Goal: Task Accomplishment & Management: Use online tool/utility

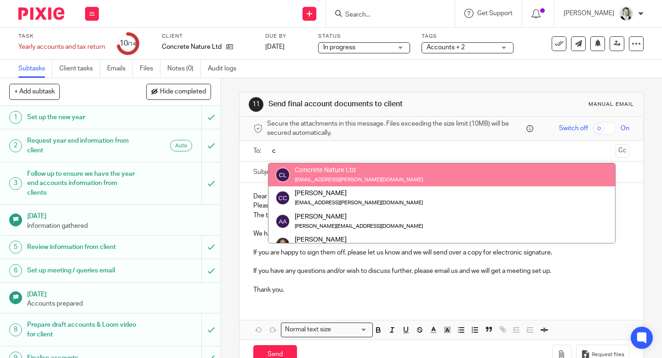
type input "c"
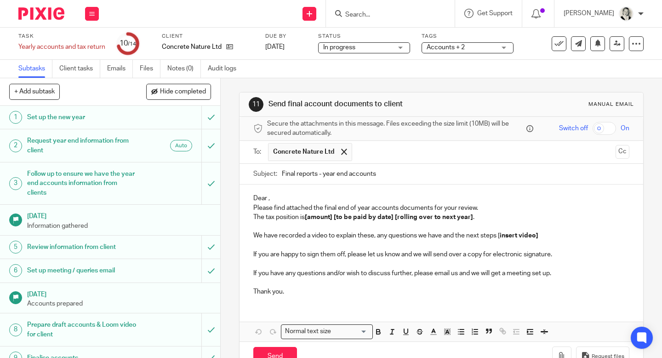
click at [316, 194] on p "Dear ," at bounding box center [441, 198] width 376 height 9
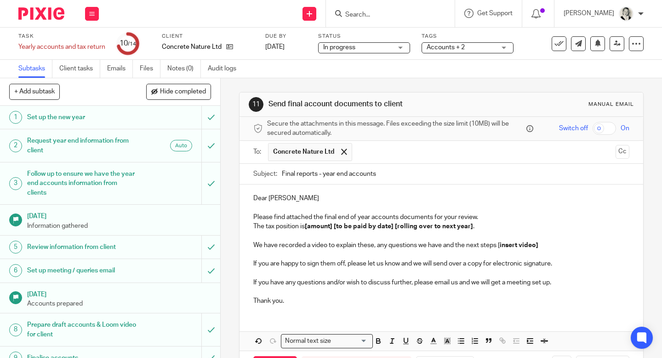
scroll to position [37, 0]
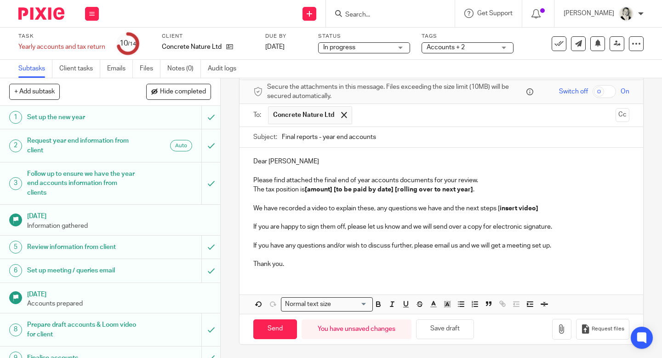
click at [398, 254] on p at bounding box center [441, 254] width 376 height 9
click at [570, 330] on button "button" at bounding box center [561, 329] width 19 height 21
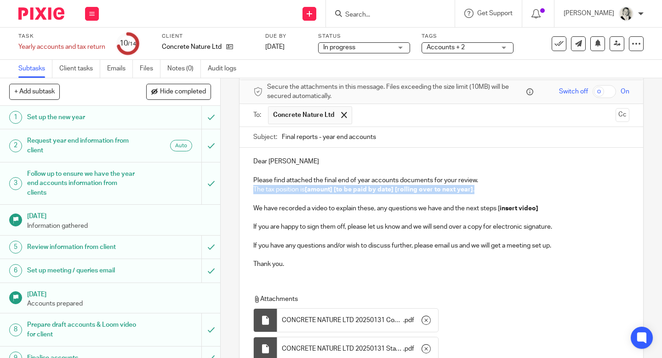
drag, startPoint x: 478, startPoint y: 189, endPoint x: 243, endPoint y: 194, distance: 234.5
click at [243, 194] on div "Dear Clementine Please find attached the final end of year accounts documents f…" at bounding box center [441, 212] width 404 height 128
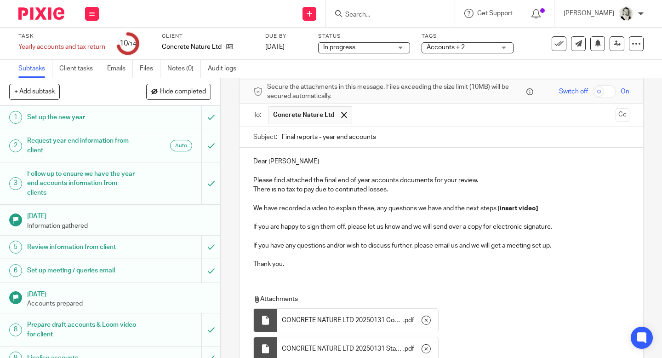
click at [360, 188] on p "There is no tax to pay due to continuted losses." at bounding box center [441, 189] width 376 height 9
click at [427, 179] on p "Please find attached the final end of year accounts documents for your review." at bounding box center [441, 180] width 376 height 9
click at [427, 185] on p "There is no tax to pay due to continued losses." at bounding box center [441, 189] width 376 height 9
click at [457, 188] on p "There is no tax to pay due to continued losses. There are tax losses of 7,538" at bounding box center [441, 189] width 376 height 9
click at [455, 188] on p "There is no tax to pay due to continued losses. There are tax losses of 7,538" at bounding box center [441, 189] width 376 height 9
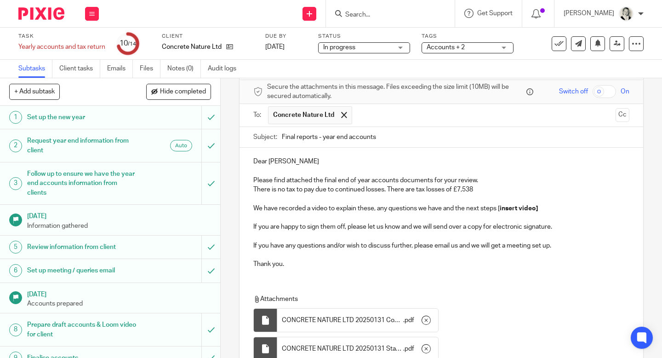
click at [489, 186] on p "There is no tax to pay due to continued losses. There are tax losses of £7,538" at bounding box center [441, 189] width 376 height 9
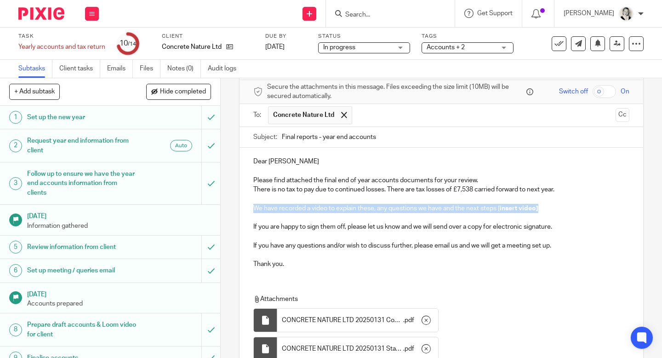
drag, startPoint x: 252, startPoint y: 209, endPoint x: 566, endPoint y: 207, distance: 313.5
click at [566, 208] on div "Dear Clementine Please find attached the final end of year accounts documents f…" at bounding box center [441, 212] width 404 height 128
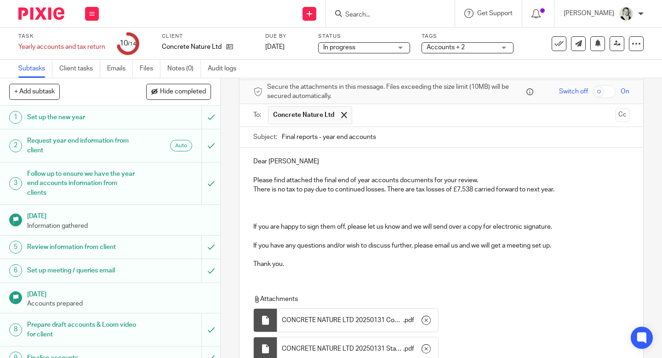
scroll to position [0, 0]
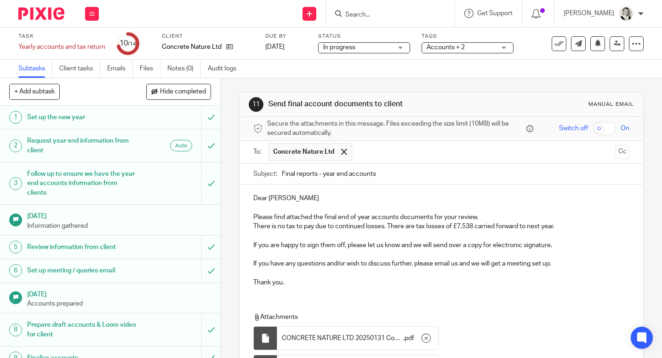
click at [604, 256] on p at bounding box center [441, 254] width 376 height 9
click at [598, 261] on p "If you have any questions and/or wish to discuss further, please email us and w…" at bounding box center [441, 263] width 376 height 9
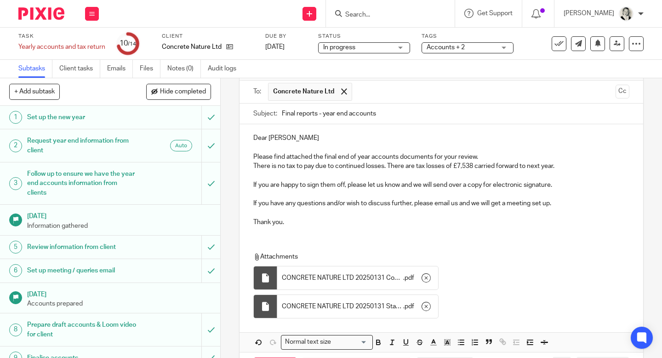
click at [533, 206] on p "If you have any questions and/or wish to discuss further, please email us and w…" at bounding box center [441, 203] width 376 height 9
click at [393, 233] on div "Dear Clementine Please find attached the final end of year accounts documents f…" at bounding box center [441, 237] width 404 height 227
click at [339, 229] on div "Dear Clementine Please find attached the final end of year accounts documents f…" at bounding box center [441, 178] width 404 height 109
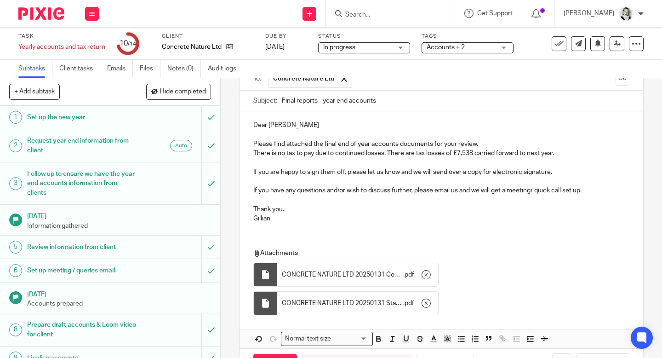
scroll to position [73, 0]
drag, startPoint x: 370, startPoint y: 172, endPoint x: 467, endPoint y: 174, distance: 97.9
click at [467, 174] on p "If you are happy to sign them off, please let us know and we will send over a c…" at bounding box center [441, 172] width 376 height 9
drag, startPoint x: 433, startPoint y: 172, endPoint x: 408, endPoint y: 173, distance: 24.4
click at [408, 173] on p "If you are happy to sign them off, please do so via the copy for electronic sig…" at bounding box center [441, 172] width 376 height 9
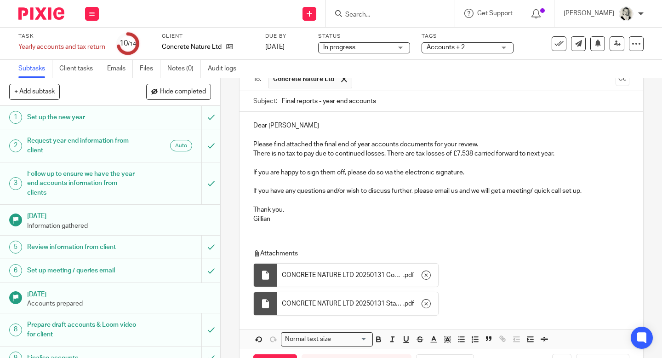
click at [477, 172] on p "If you are happy to sign them off, please do so via the electronic signature." at bounding box center [441, 172] width 376 height 9
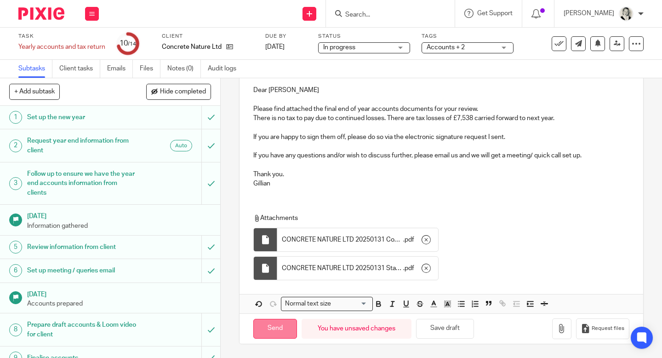
click at [277, 319] on input "Send" at bounding box center [275, 329] width 44 height 20
type input "Sent"
click at [479, 125] on p at bounding box center [441, 127] width 376 height 9
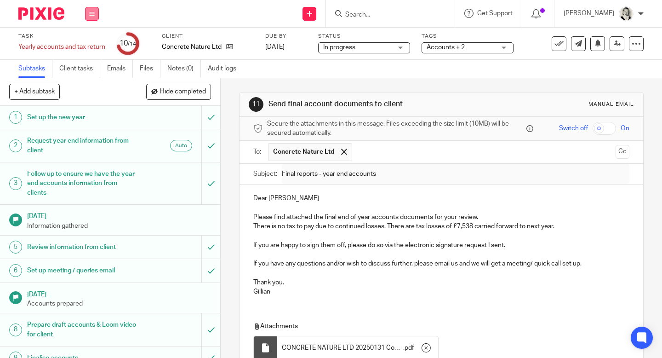
click at [92, 13] on icon at bounding box center [92, 14] width 6 height 6
click at [95, 56] on link "Email" at bounding box center [87, 56] width 15 height 6
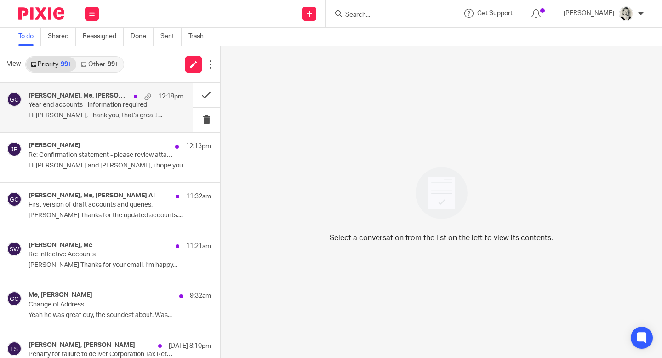
click at [88, 105] on p "Year end accounts - information required" at bounding box center [90, 105] width 124 height 8
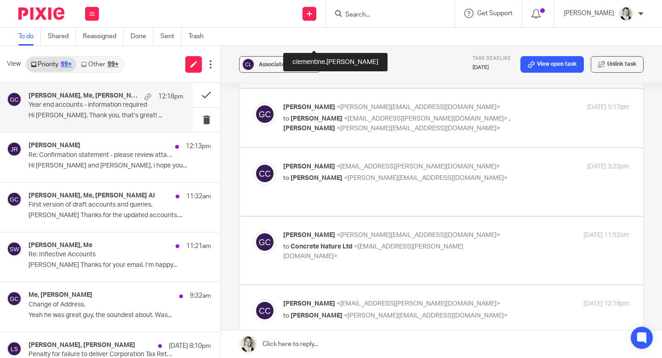
scroll to position [406, 0]
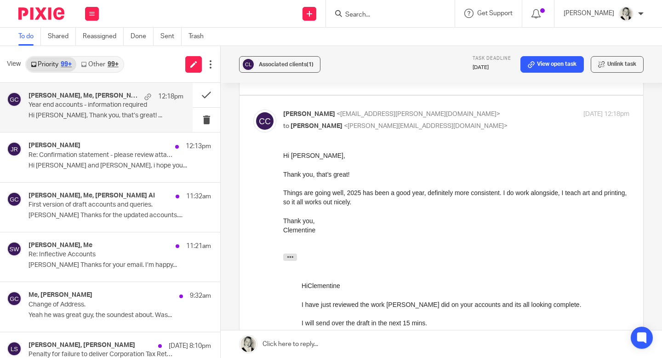
click at [365, 17] on input "Search" at bounding box center [385, 15] width 83 height 8
click at [204, 93] on button at bounding box center [207, 95] width 28 height 24
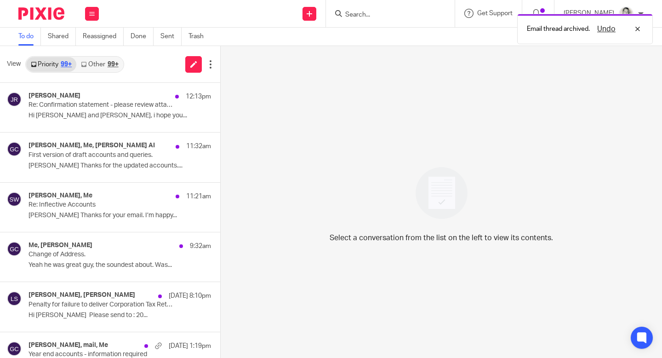
click at [393, 16] on div "Email thread archived. Undo" at bounding box center [492, 26] width 322 height 35
click at [384, 11] on div "Email thread archived. Undo" at bounding box center [492, 26] width 322 height 35
click at [356, 12] on div "Email thread archived. Undo" at bounding box center [492, 26] width 322 height 35
click at [354, 13] on div "Email thread archived. Undo" at bounding box center [492, 26] width 322 height 35
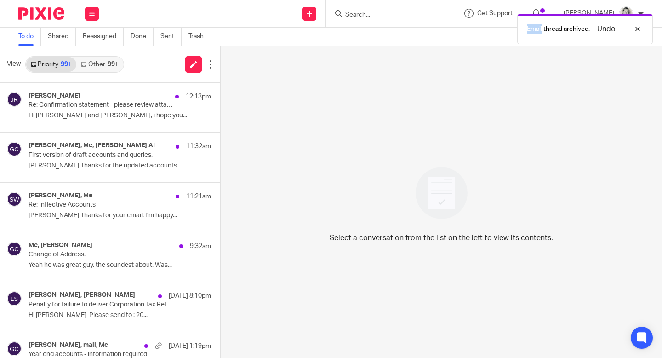
click at [354, 13] on div "Email thread archived. Undo" at bounding box center [492, 26] width 322 height 35
click at [392, 150] on div "Select a conversation from the list on the left to view its contents." at bounding box center [441, 202] width 441 height 312
click at [382, 12] on input "Search" at bounding box center [385, 15] width 83 height 8
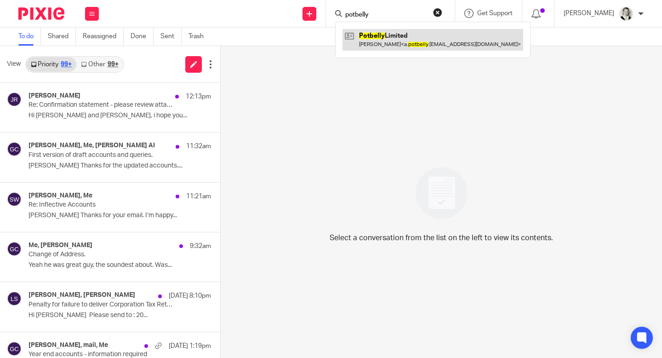
type input "potbelly"
click at [389, 33] on link at bounding box center [432, 39] width 181 height 21
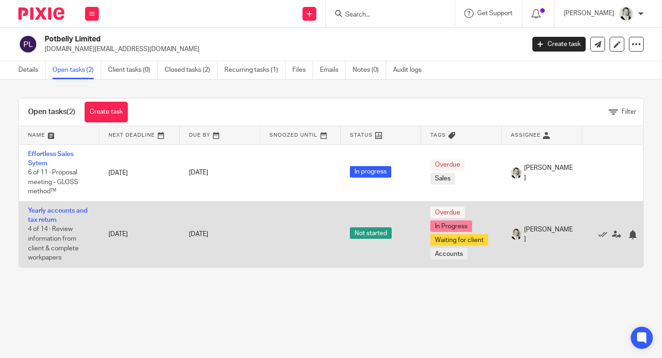
click at [61, 216] on td "Yearly accounts and tax return 4 of 14 · Review information from client & compl…" at bounding box center [59, 234] width 80 height 66
click at [62, 216] on td "Yearly accounts and tax return 4 of 14 · Review information from client & compl…" at bounding box center [59, 234] width 80 height 66
click at [58, 214] on link "Yearly accounts and tax return" at bounding box center [57, 215] width 59 height 16
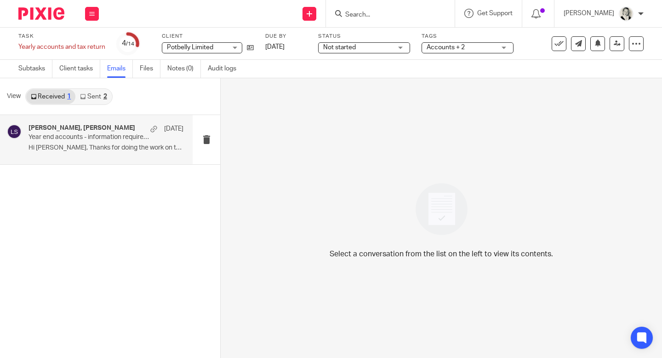
click at [117, 137] on p "Year end accounts - information required (due 15th October)" at bounding box center [90, 137] width 124 height 8
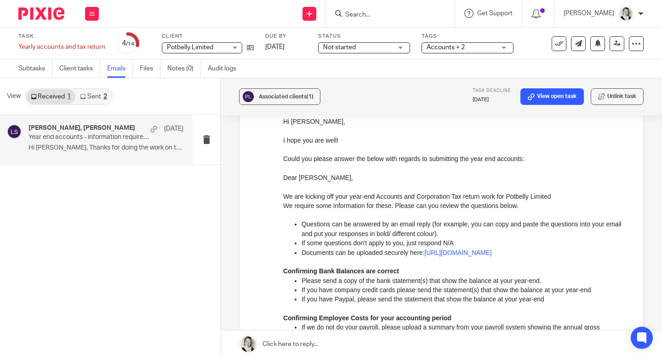
scroll to position [153, 0]
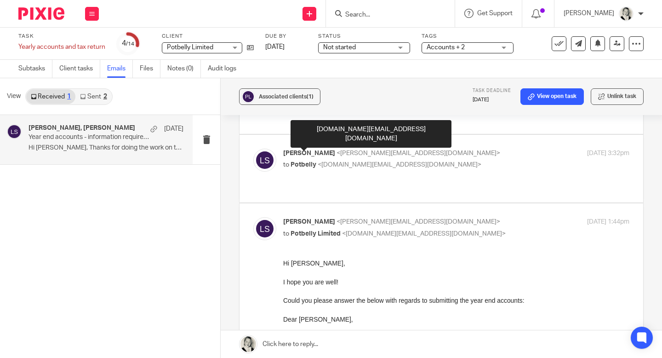
click at [316, 161] on span "Potbelly" at bounding box center [303, 164] width 26 height 6
checkbox input "true"
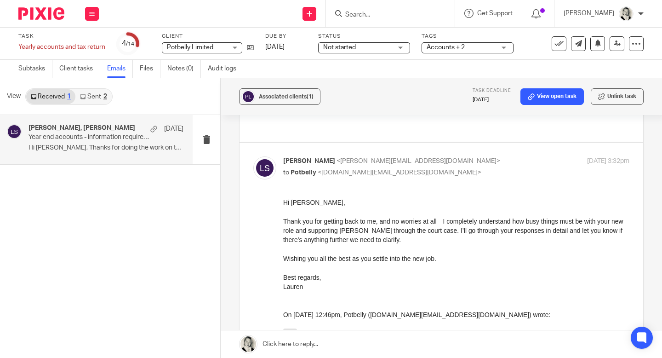
scroll to position [44, 0]
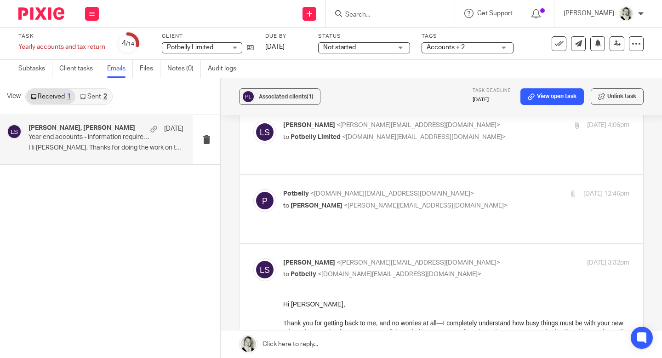
click at [316, 202] on span "[PERSON_NAME]" at bounding box center [316, 205] width 52 height 6
checkbox input "true"
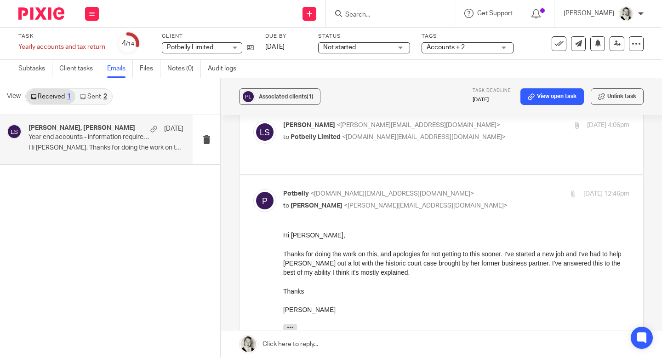
scroll to position [0, 0]
click at [295, 327] on button "button" at bounding box center [290, 327] width 14 height 7
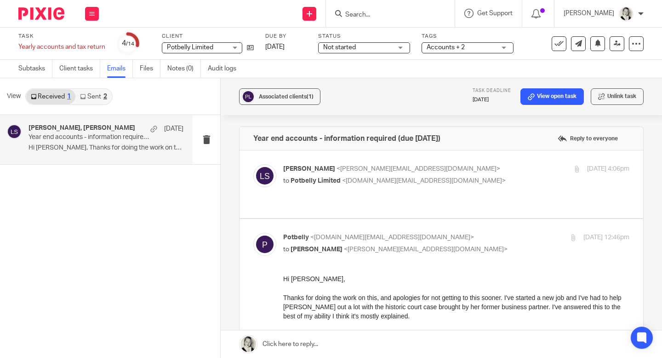
click at [319, 177] on span "Potbelly Limited" at bounding box center [315, 180] width 50 height 6
checkbox input "true"
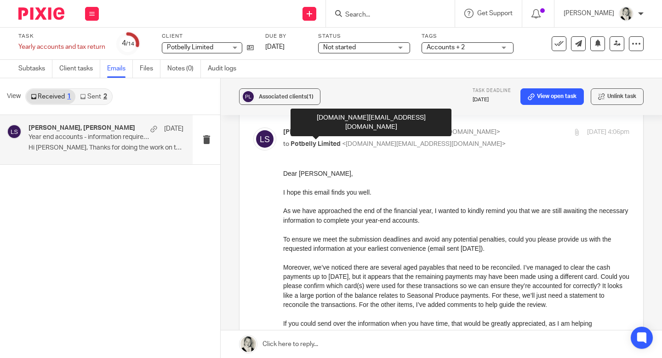
scroll to position [53, 0]
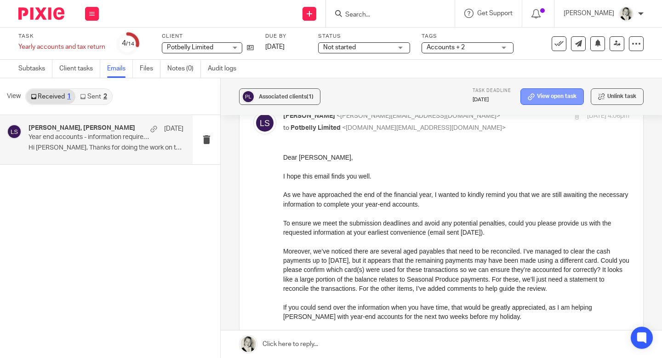
click at [550, 95] on link "View open task" at bounding box center [551, 96] width 63 height 17
